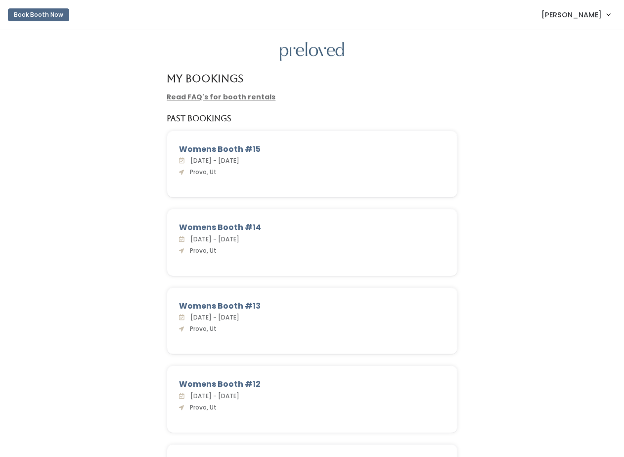
click at [601, 16] on link "[PERSON_NAME]" at bounding box center [575, 14] width 88 height 21
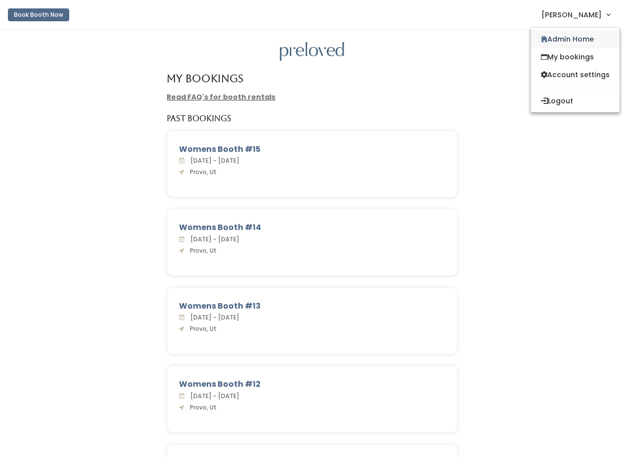
click at [584, 41] on link "Admin Home" at bounding box center [575, 39] width 88 height 18
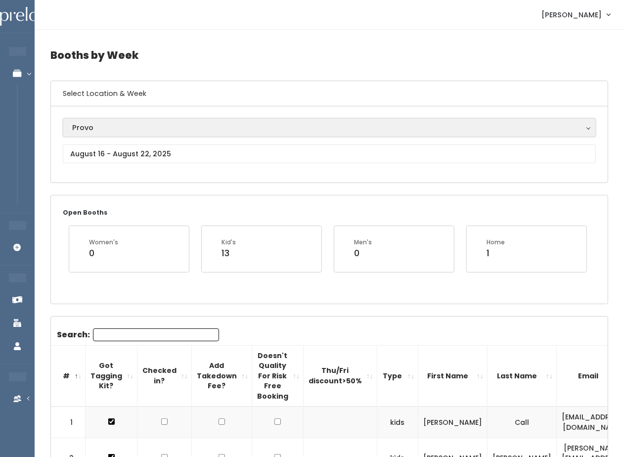
click at [93, 124] on div "Provo" at bounding box center [329, 127] width 514 height 11
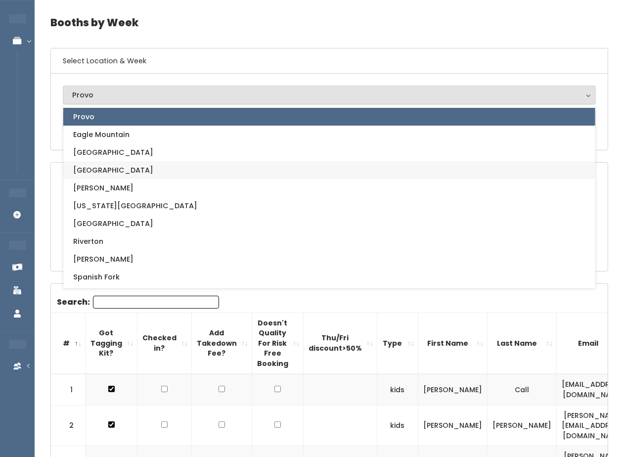
scroll to position [35, 0]
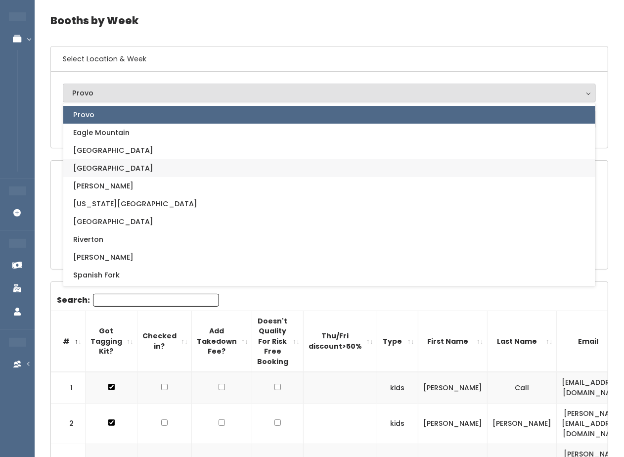
drag, startPoint x: 156, startPoint y: 165, endPoint x: 156, endPoint y: 173, distance: 8.9
click at [156, 173] on link "Houston" at bounding box center [329, 168] width 532 height 18
select select "5"
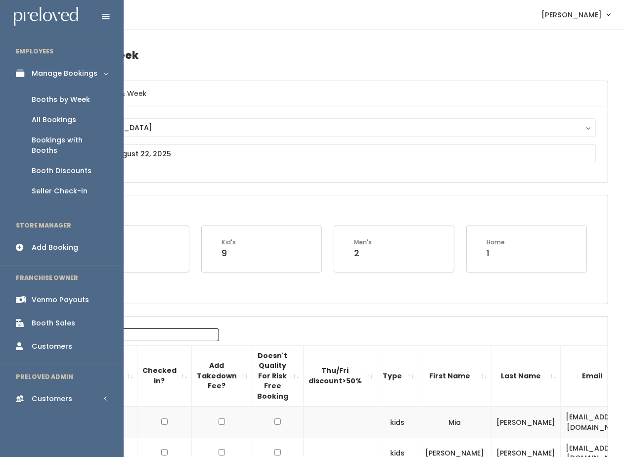
click at [61, 96] on div "Booths by Week" at bounding box center [61, 99] width 58 height 10
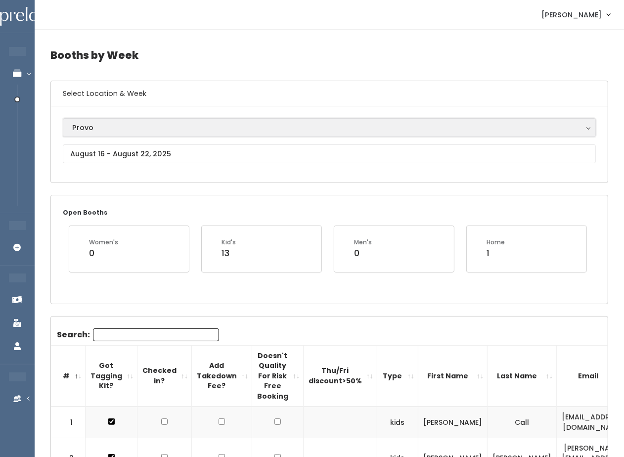
click at [133, 132] on button "Provo" at bounding box center [329, 127] width 533 height 19
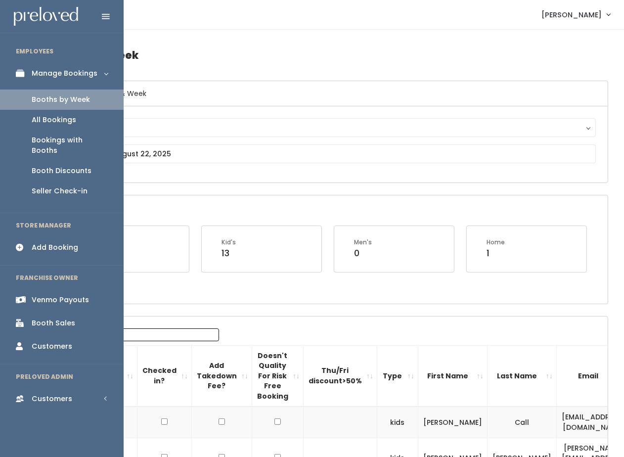
click at [65, 242] on div "Add Booking" at bounding box center [55, 247] width 46 height 10
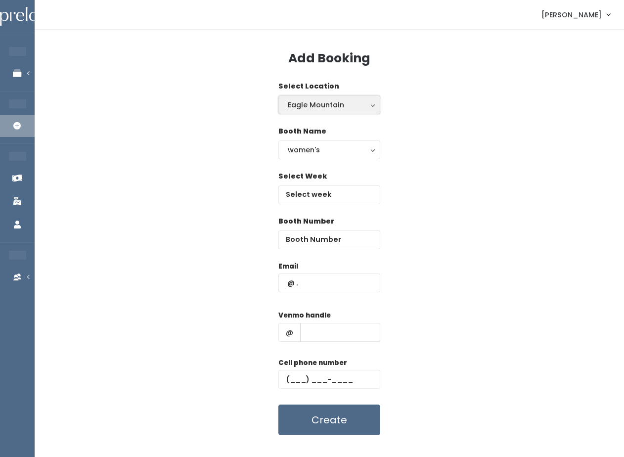
click at [327, 108] on div "Eagle Mountain" at bounding box center [329, 104] width 83 height 11
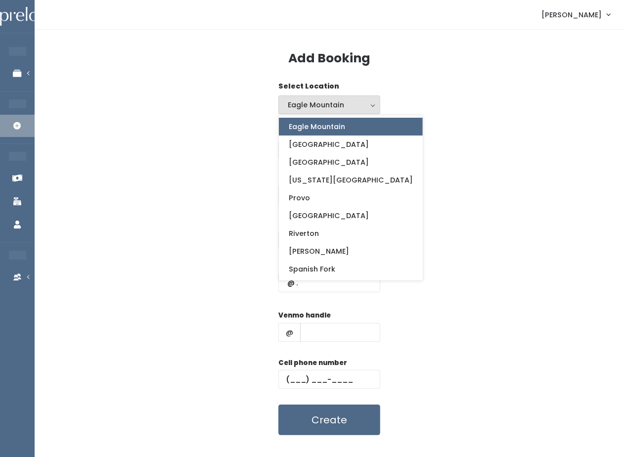
click at [465, 134] on div "Booth Name women's kid's home men's women's" at bounding box center [328, 148] width 557 height 45
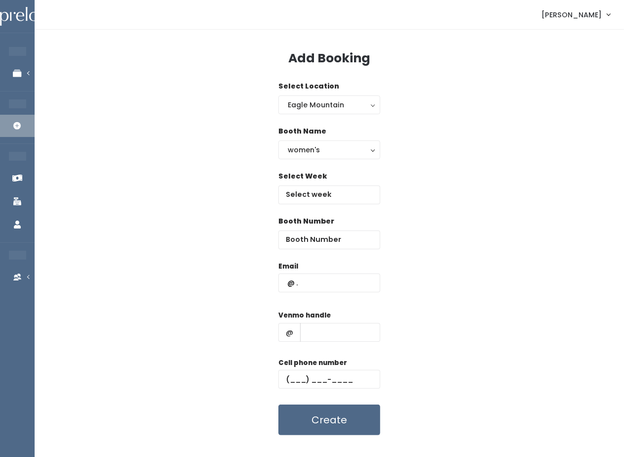
click at [588, 10] on span "[PERSON_NAME]" at bounding box center [571, 14] width 60 height 11
click at [503, 78] on div "Add Booking Select Location Eagle Mountain Edwardsville Houston Oklahoma City P…" at bounding box center [329, 238] width 589 height 417
click at [162, 188] on div "Select Week" at bounding box center [328, 193] width 557 height 45
